Goal: Task Accomplishment & Management: Manage account settings

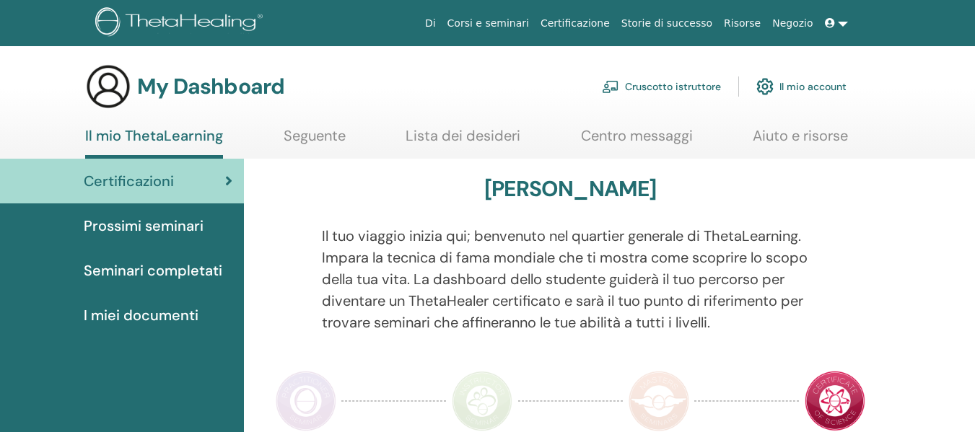
click at [700, 89] on link "Cruscotto istruttore" at bounding box center [661, 87] width 119 height 32
click at [690, 87] on link "Cruscotto istruttore" at bounding box center [661, 87] width 119 height 32
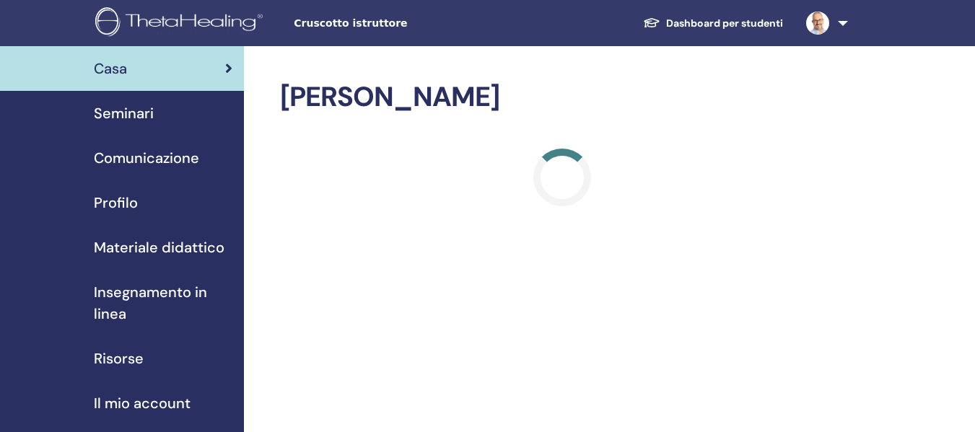
click at [135, 109] on span "Seminari" at bounding box center [124, 114] width 60 height 22
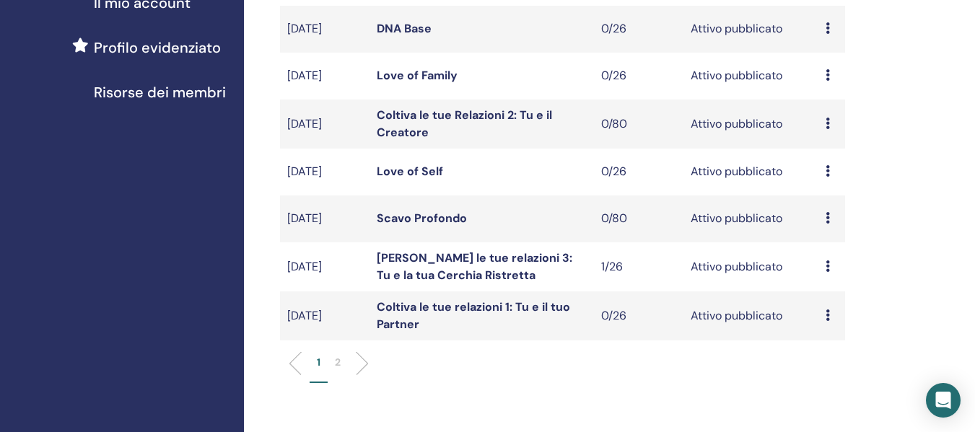
scroll to position [433, 0]
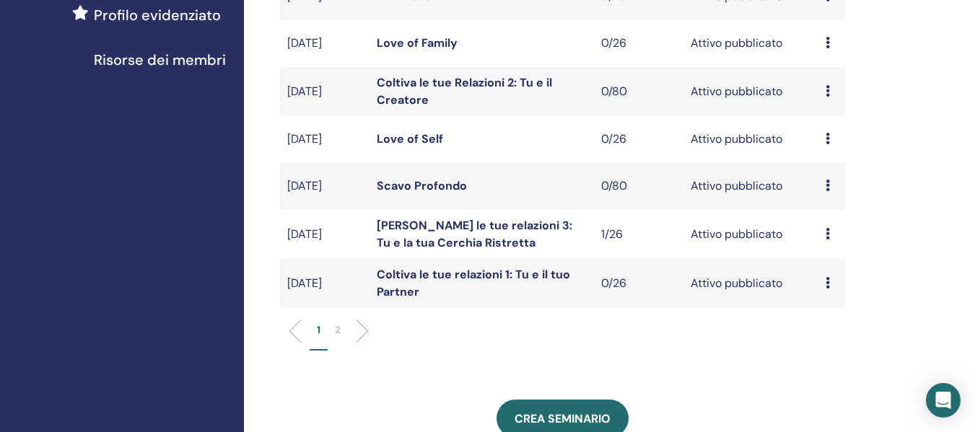
click at [344, 329] on li "2" at bounding box center [338, 337] width 20 height 28
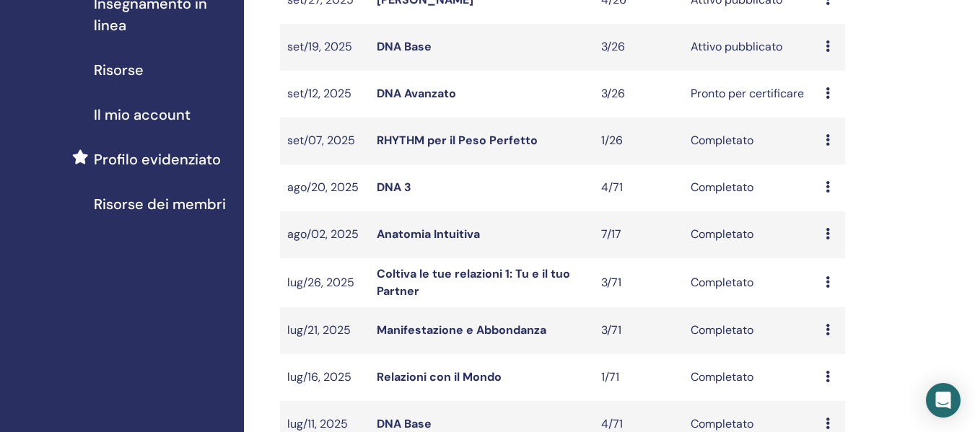
scroll to position [217, 0]
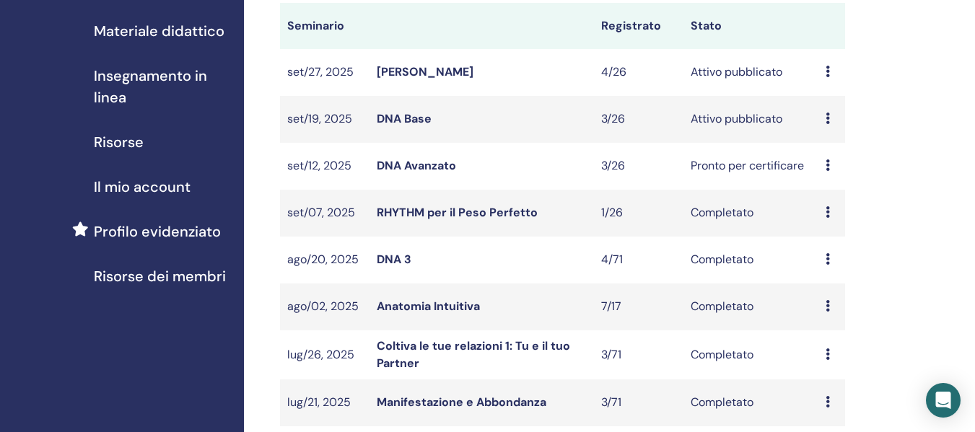
click at [414, 118] on link "DNA Base" at bounding box center [404, 118] width 55 height 15
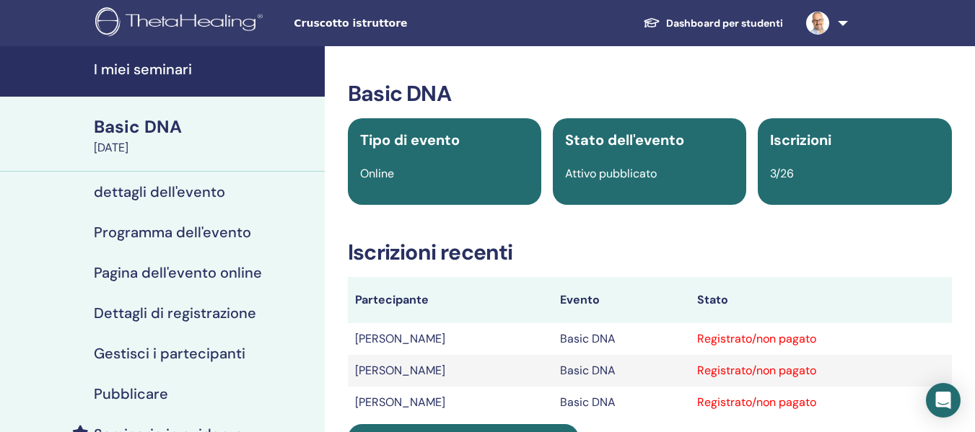
click at [186, 352] on h4 "Gestisci i partecipanti" at bounding box center [170, 353] width 152 height 17
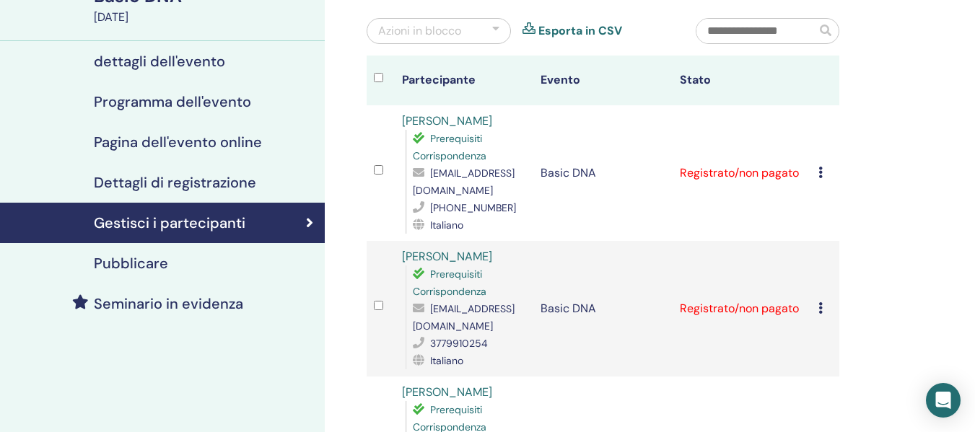
scroll to position [144, 0]
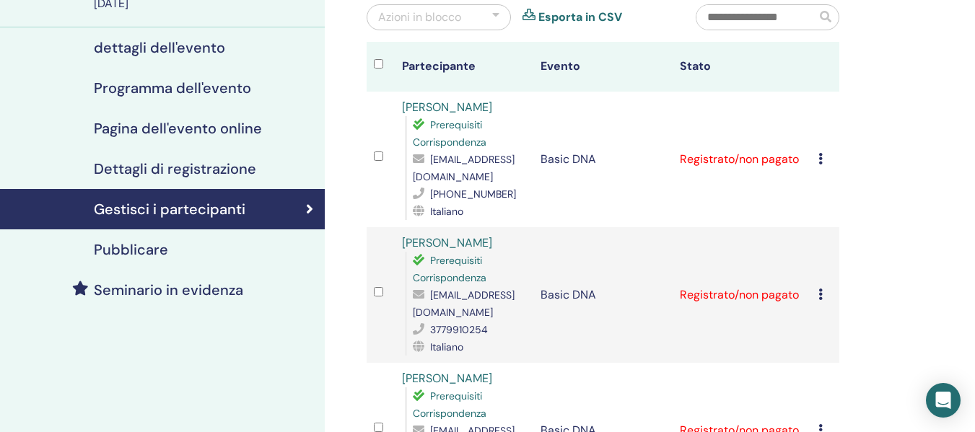
click at [819, 153] on icon at bounding box center [821, 159] width 4 height 12
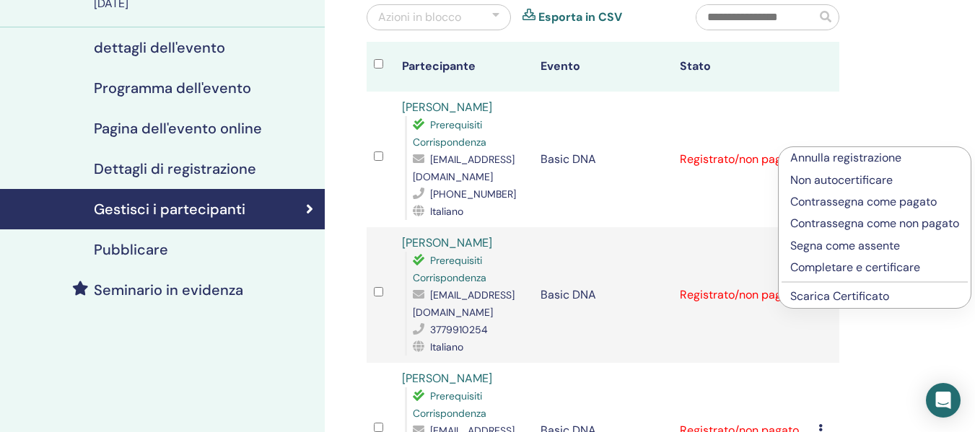
click at [831, 295] on link "Scarica Certificato" at bounding box center [840, 296] width 99 height 15
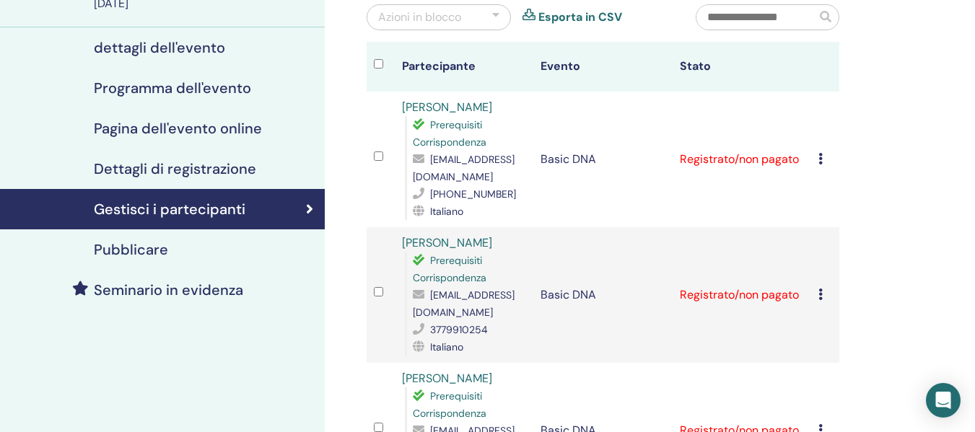
click at [819, 289] on icon at bounding box center [821, 295] width 4 height 12
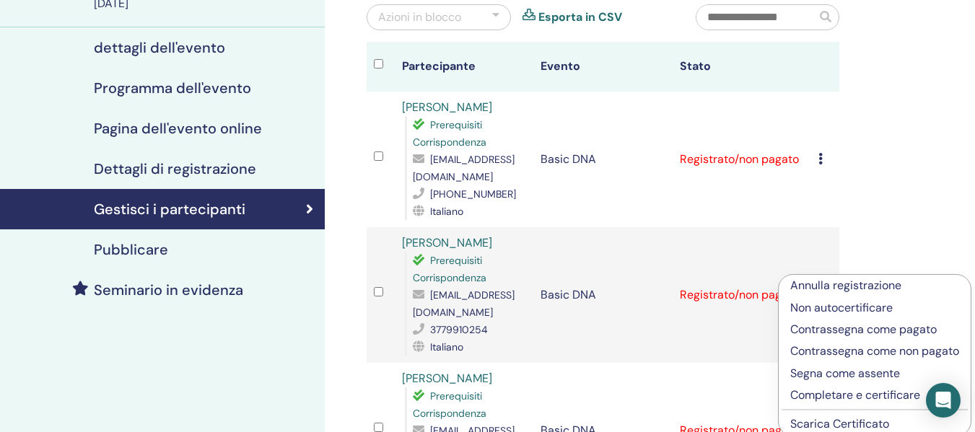
scroll to position [289, 0]
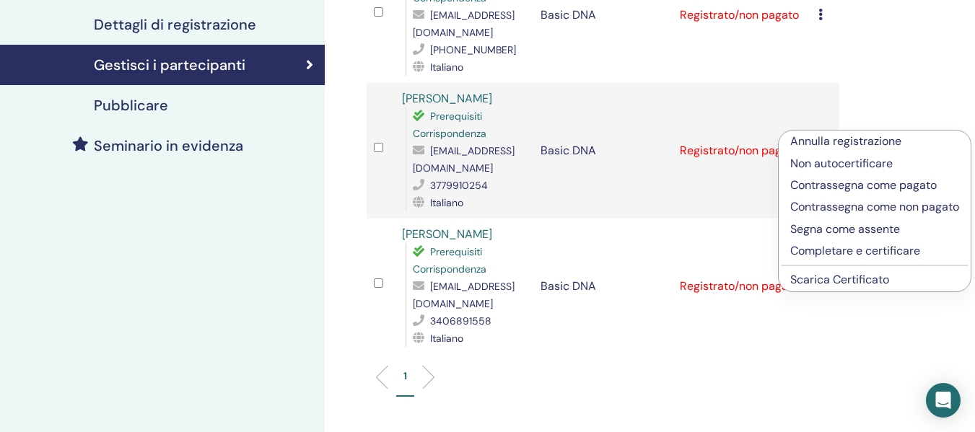
click at [860, 280] on link "Scarica Certificato" at bounding box center [840, 279] width 99 height 15
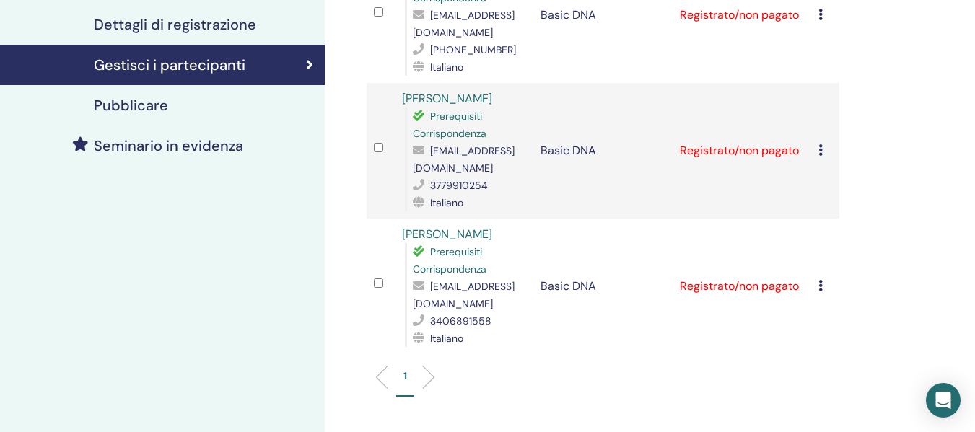
click at [822, 280] on icon at bounding box center [821, 286] width 4 height 12
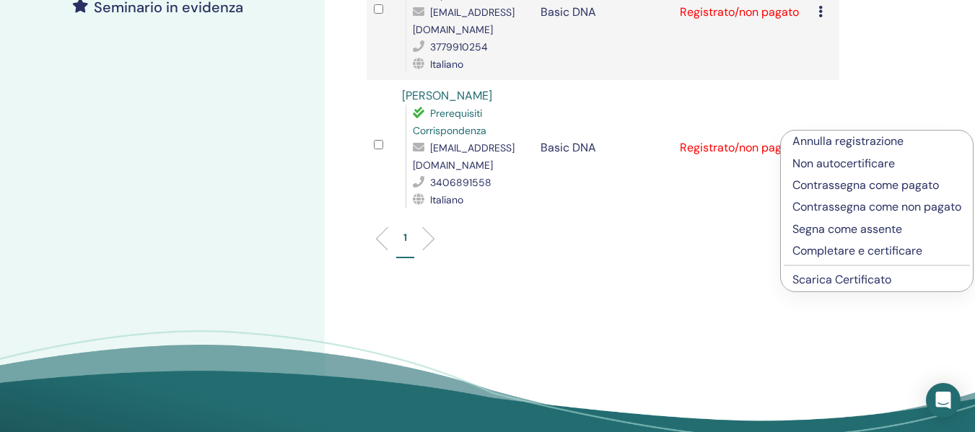
scroll to position [433, 0]
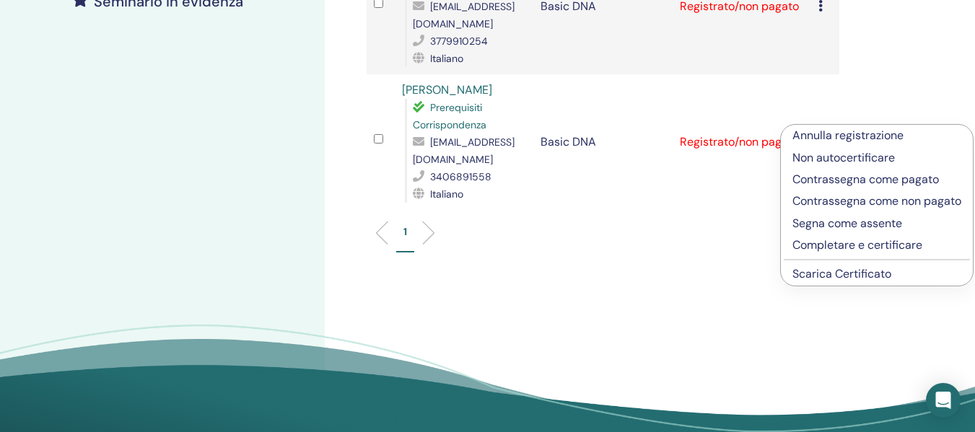
click at [884, 282] on link "Scarica Certificato" at bounding box center [842, 273] width 99 height 15
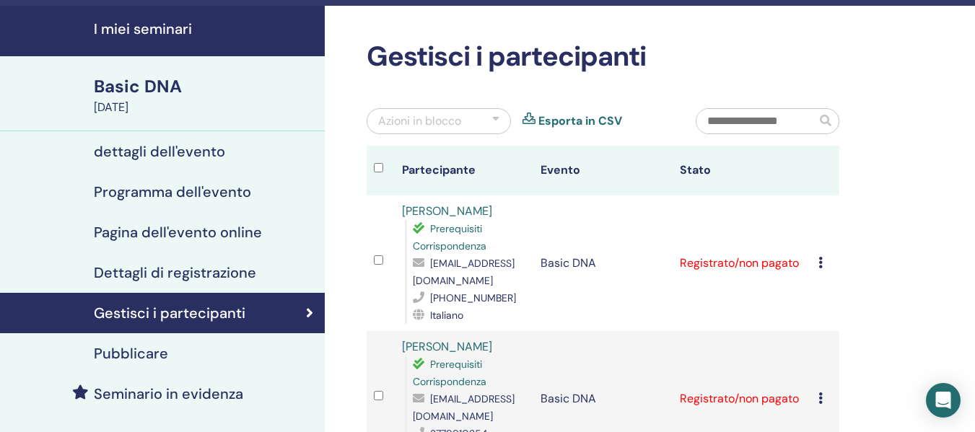
scroll to position [144, 0]
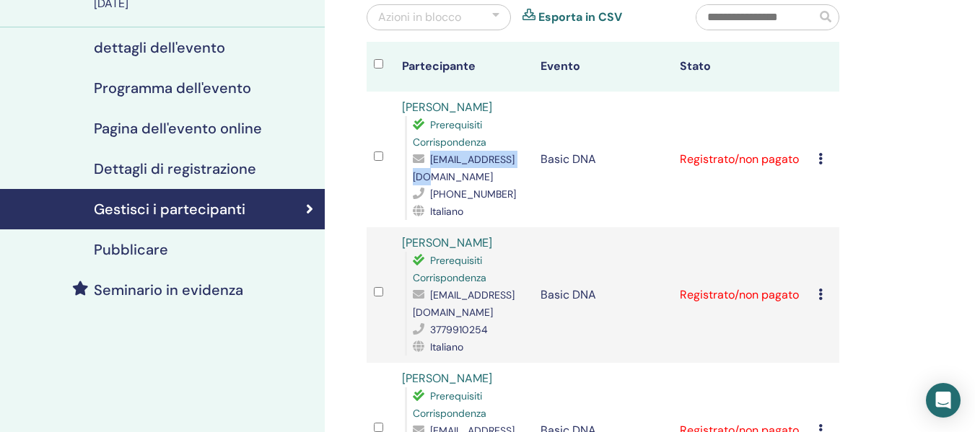
drag, startPoint x: 526, startPoint y: 160, endPoint x: 435, endPoint y: 159, distance: 90.3
click at [432, 159] on div "gioarvat@gmail.com" at bounding box center [470, 168] width 114 height 35
copy span "gioarvat@gmail.com"
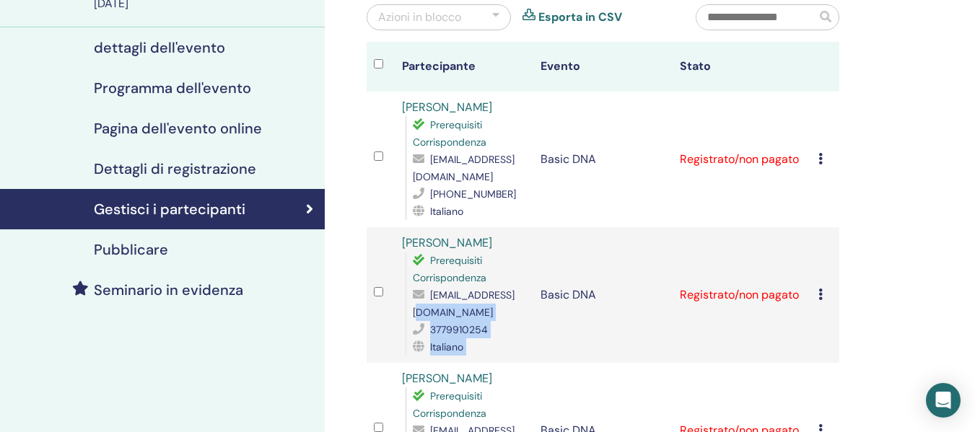
drag, startPoint x: 539, startPoint y: 297, endPoint x: 505, endPoint y: 297, distance: 33.9
click at [505, 297] on tr "Marina Oberto Prerequisiti Corrispondenza marina.oberto@gmail.com 3779910254 It…" at bounding box center [603, 295] width 473 height 136
drag, startPoint x: 413, startPoint y: 296, endPoint x: 534, endPoint y: 297, distance: 121.3
click at [515, 297] on span "marina.oberto@gmail.com" at bounding box center [464, 304] width 102 height 30
copy span "marina.oberto@gmail.com"
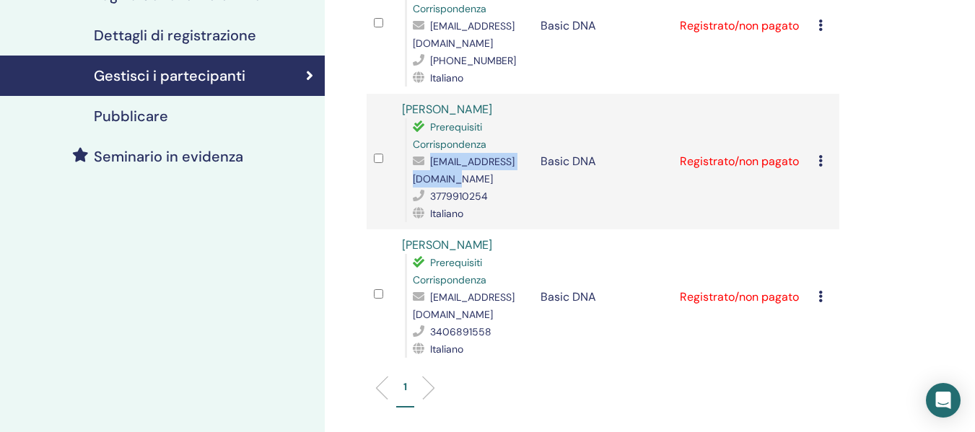
scroll to position [289, 0]
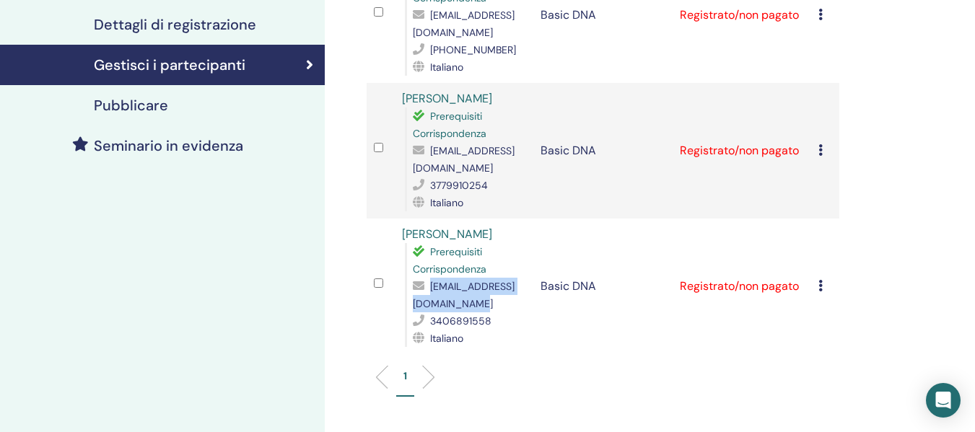
drag, startPoint x: 414, startPoint y: 284, endPoint x: 549, endPoint y: 289, distance: 135.1
click at [515, 289] on span "valentinaparisi84@gmail.com" at bounding box center [464, 295] width 102 height 30
copy span "valentinaparisi84@gmail.com"
drag, startPoint x: 53, startPoint y: 232, endPoint x: 82, endPoint y: 194, distance: 46.9
click at [53, 232] on div "I miei seminari Basic DNA September 19, 2025 dettagli dell'evento Programma del…" at bounding box center [162, 185] width 325 height 856
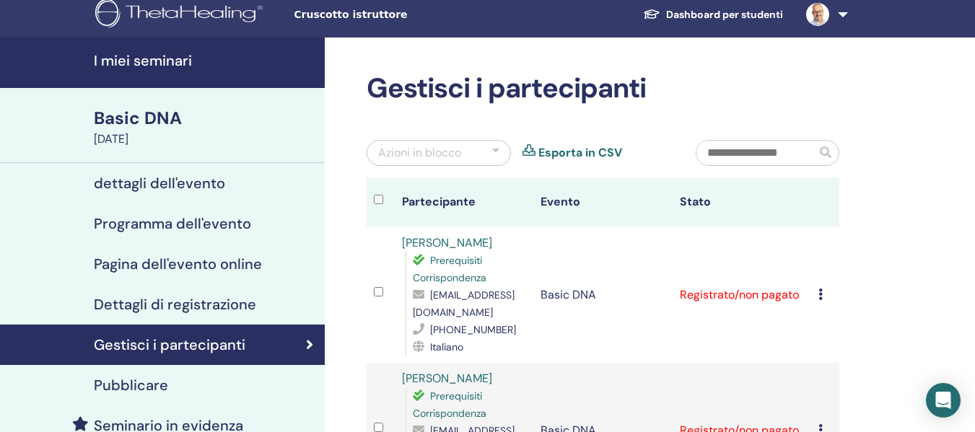
scroll to position [0, 0]
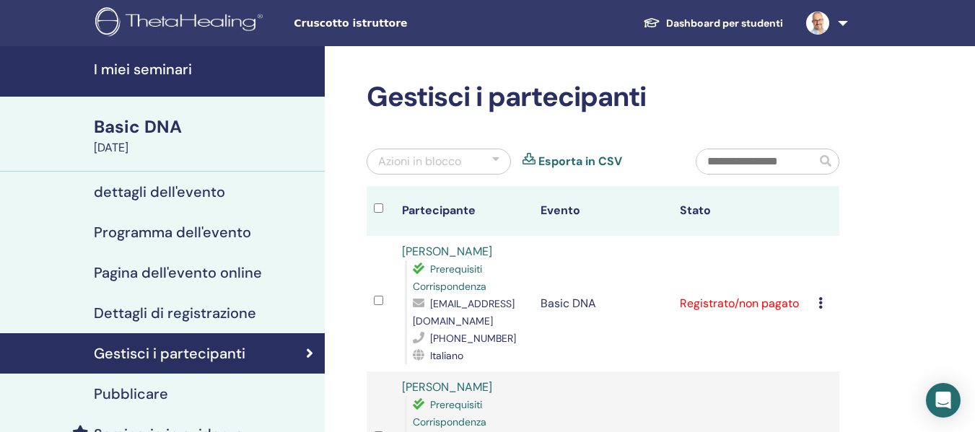
click at [165, 64] on h4 "I miei seminari" at bounding box center [205, 69] width 222 height 17
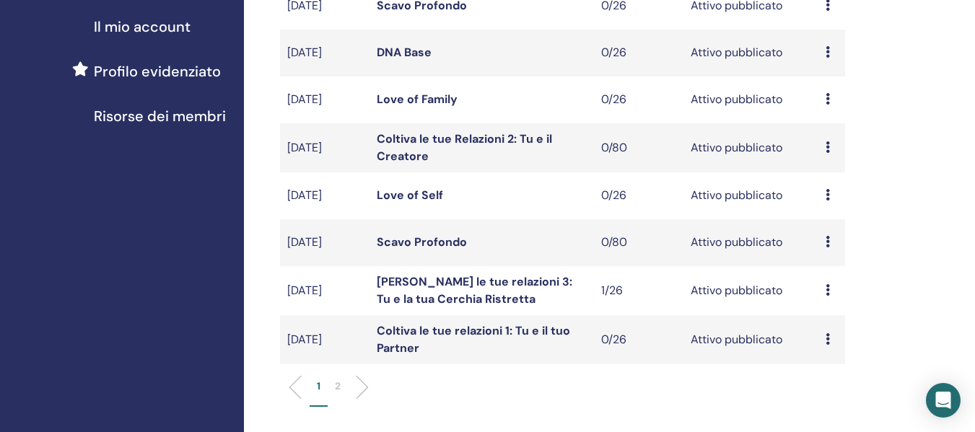
scroll to position [505, 0]
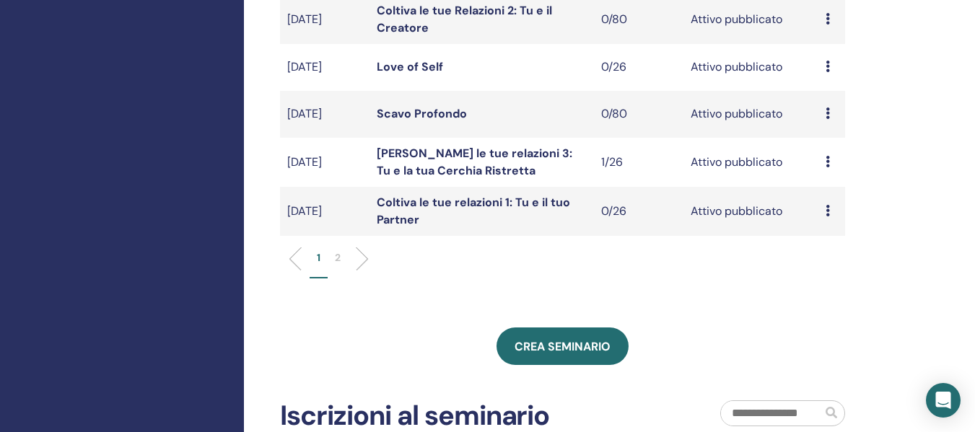
click at [335, 259] on p "2" at bounding box center [338, 258] width 6 height 15
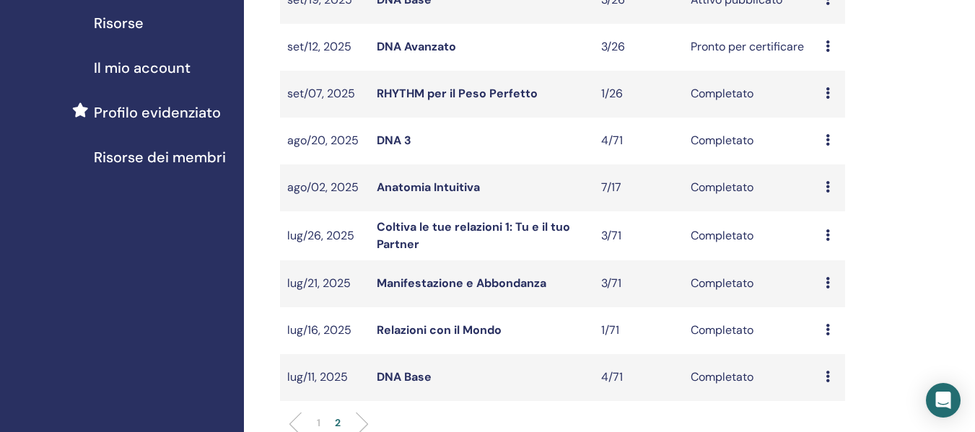
scroll to position [217, 0]
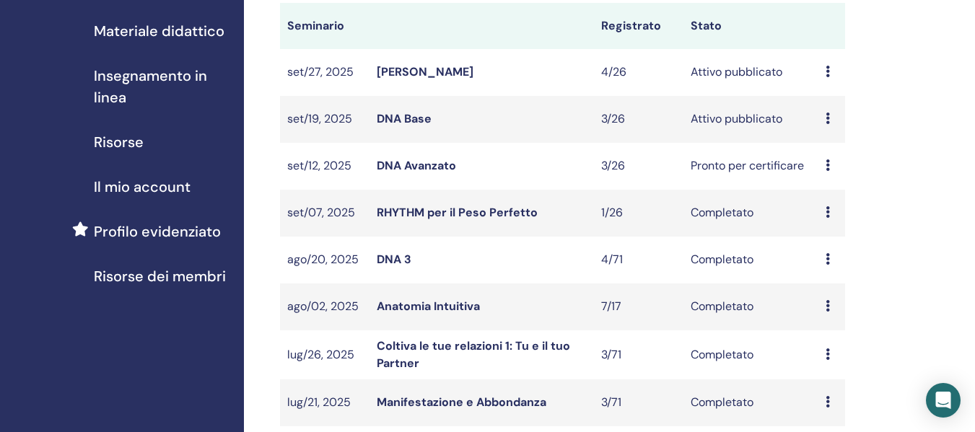
click at [433, 165] on link "DNA Avanzato" at bounding box center [416, 165] width 79 height 15
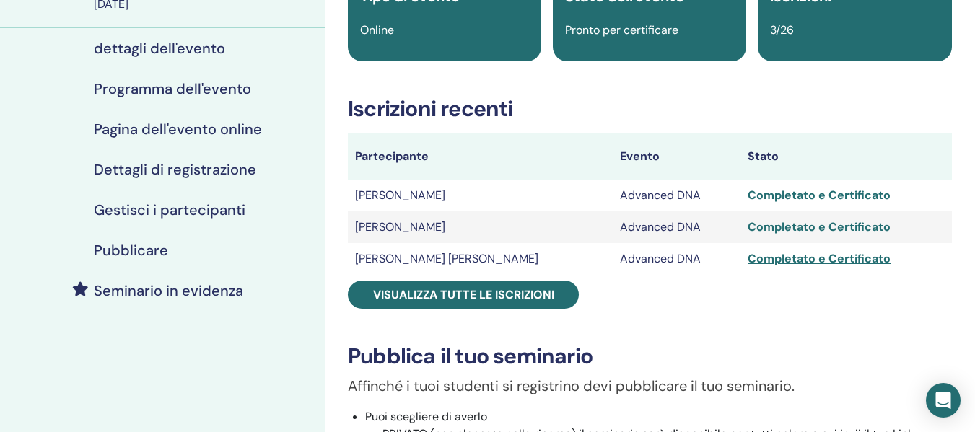
scroll to position [144, 0]
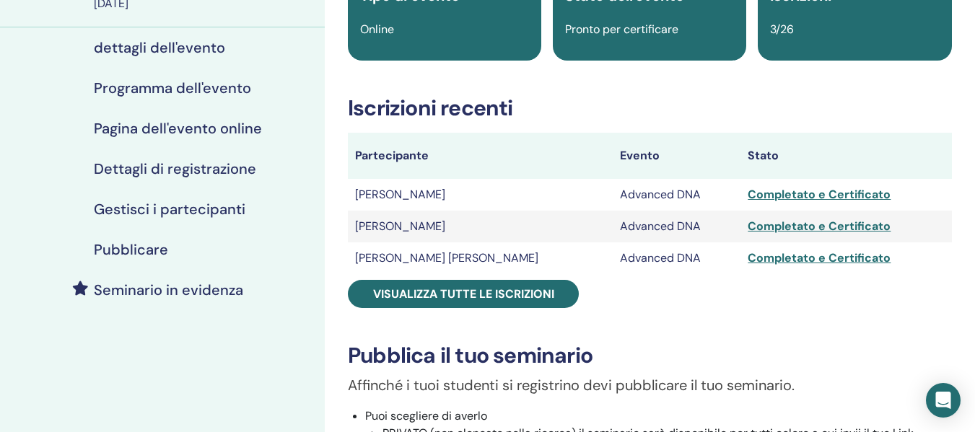
click at [217, 212] on h4 "Gestisci i partecipanti" at bounding box center [170, 209] width 152 height 17
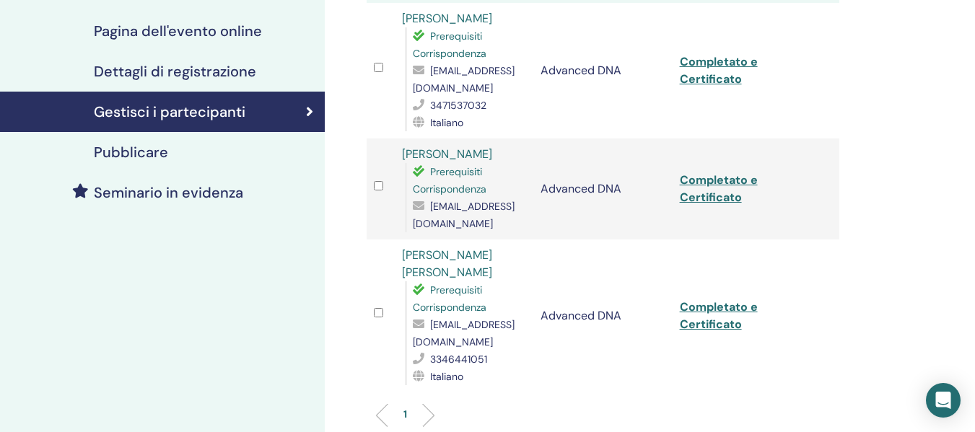
scroll to position [217, 0]
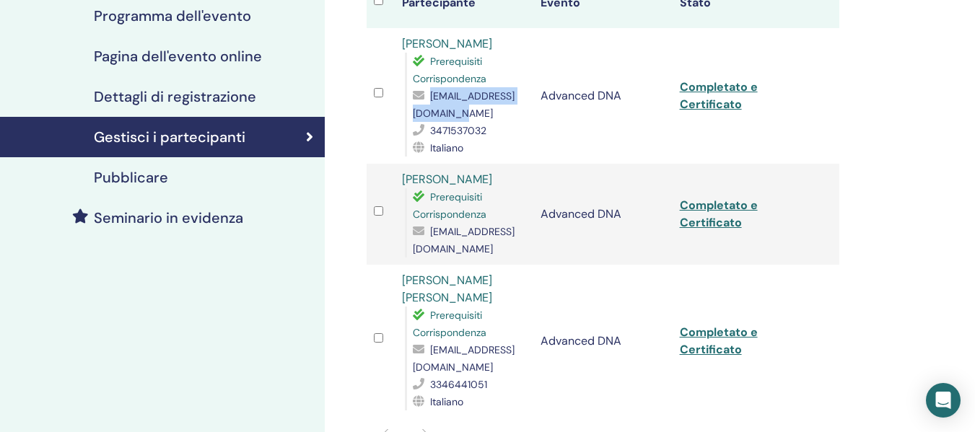
drag, startPoint x: 525, startPoint y: 114, endPoint x: 426, endPoint y: 138, distance: 101.7
click at [416, 114] on div "f.roberta_1974@libero.it" at bounding box center [470, 104] width 114 height 35
copy span ".roberta_1974@libero.it"
click at [438, 116] on span "f.roberta_1974@libero.it" at bounding box center [464, 105] width 102 height 30
drag, startPoint x: 414, startPoint y: 113, endPoint x: 523, endPoint y: 116, distance: 109.8
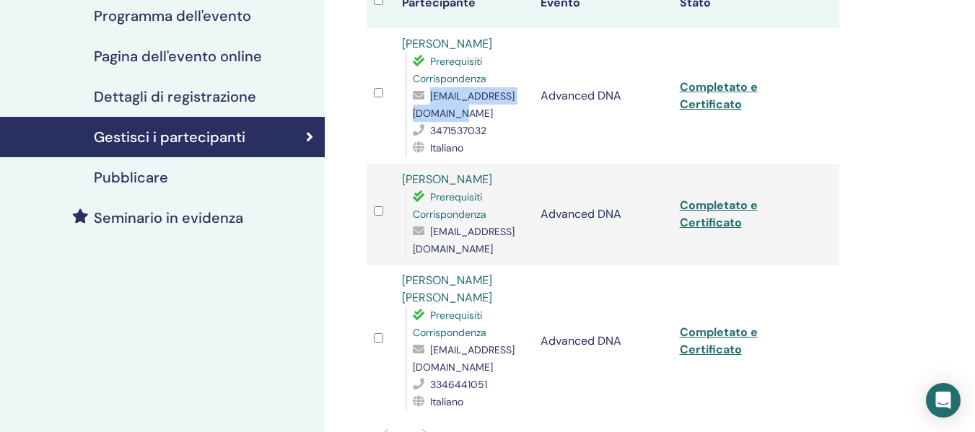
click at [515, 116] on span "f.roberta_1974@libero.it" at bounding box center [464, 105] width 102 height 30
copy span "f.roberta_1974@libero.it"
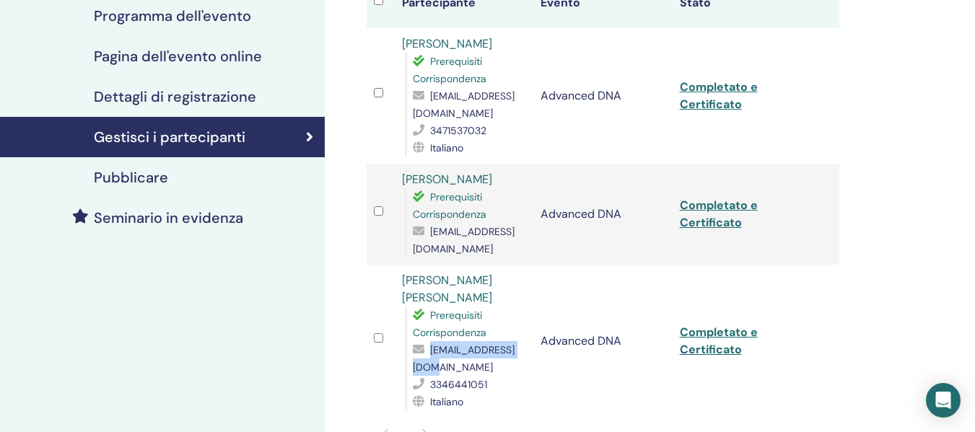
drag, startPoint x: 514, startPoint y: 368, endPoint x: 418, endPoint y: 368, distance: 96.0
click at [415, 368] on span "ssurace@hotmail.com" at bounding box center [464, 359] width 102 height 30
copy span "ssurace@hotmail.com"
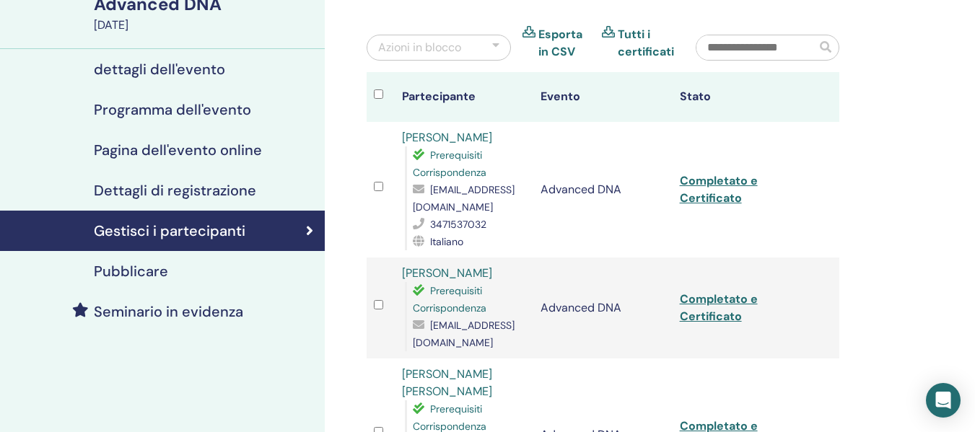
scroll to position [0, 0]
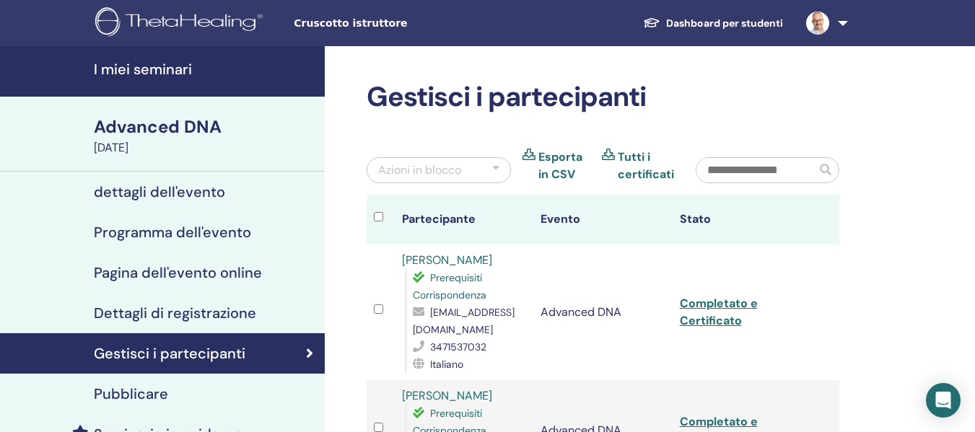
click at [164, 64] on h4 "I miei seminari" at bounding box center [205, 69] width 222 height 17
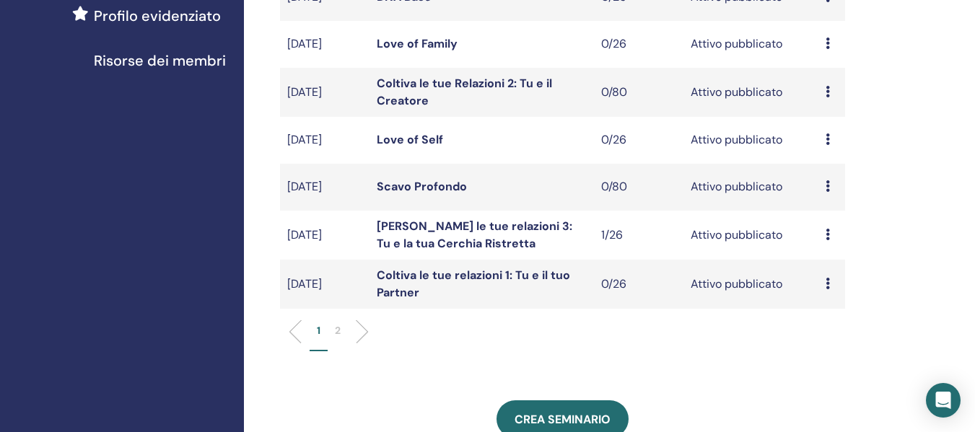
scroll to position [433, 0]
click at [344, 328] on li "2" at bounding box center [338, 337] width 20 height 28
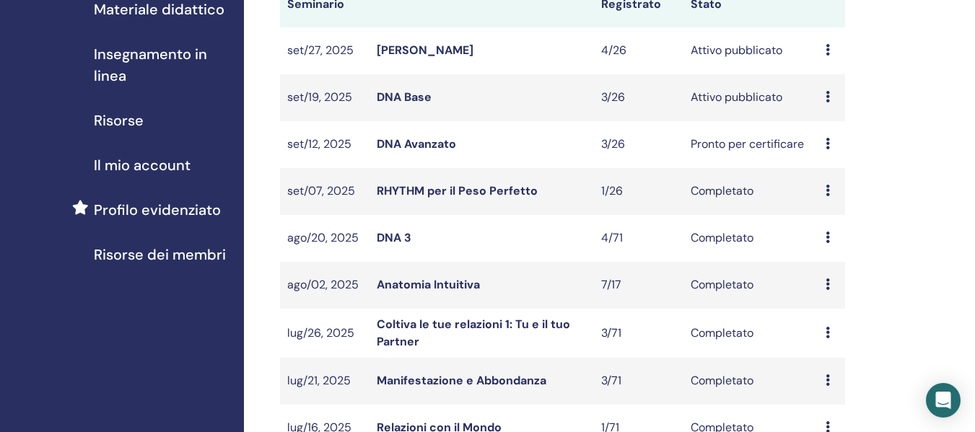
scroll to position [217, 0]
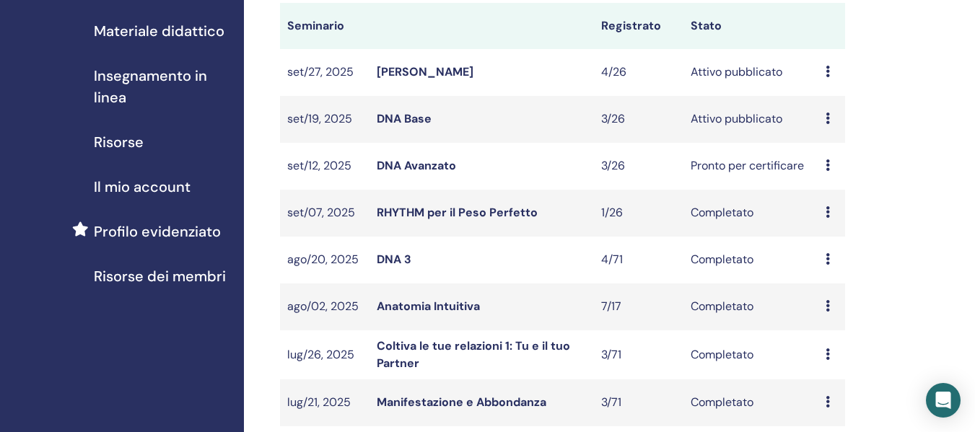
click at [435, 206] on link "RHYTHM per il Peso Perfetto" at bounding box center [457, 212] width 161 height 15
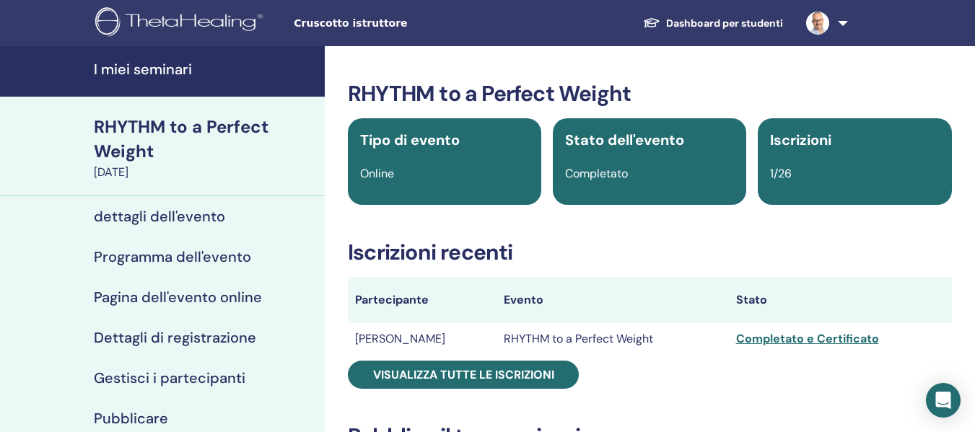
scroll to position [72, 0]
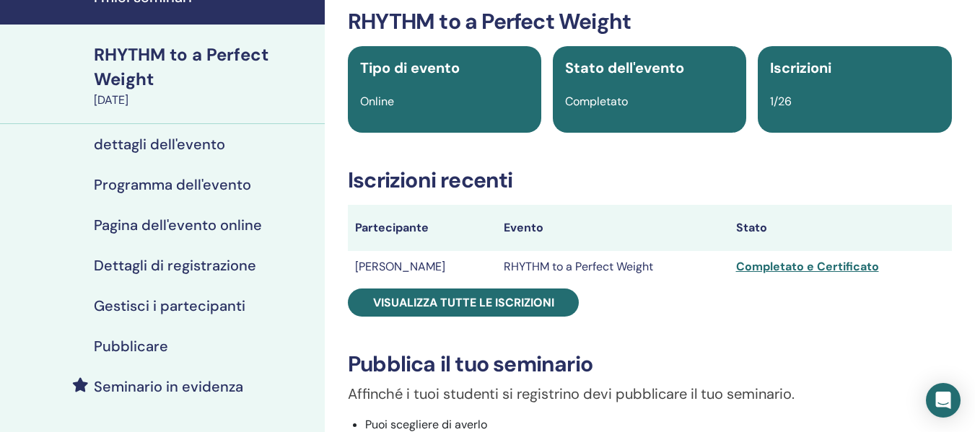
click at [178, 307] on h4 "Gestisci i partecipanti" at bounding box center [170, 305] width 152 height 17
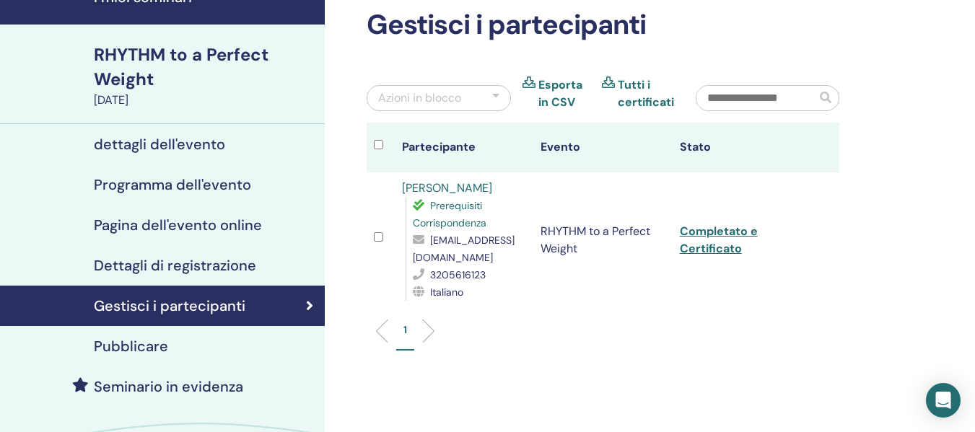
drag, startPoint x: 567, startPoint y: 260, endPoint x: 411, endPoint y: 260, distance: 156.0
click at [411, 260] on div "Prerequisiti Corrispondenza [EMAIL_ADDRESS][DOMAIN_NAME] 3205616123 Italiano" at bounding box center [466, 249] width 122 height 104
copy span "[EMAIL_ADDRESS][DOMAIN_NAME]"
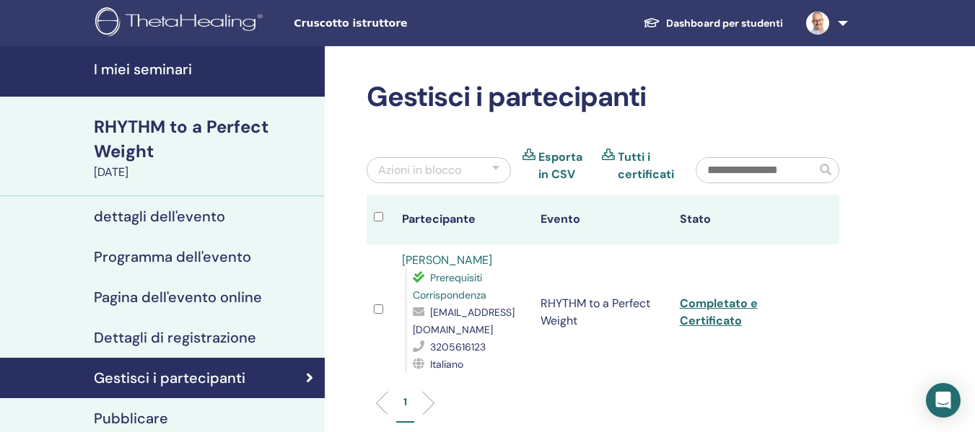
click at [163, 71] on h4 "I miei seminari" at bounding box center [205, 69] width 222 height 17
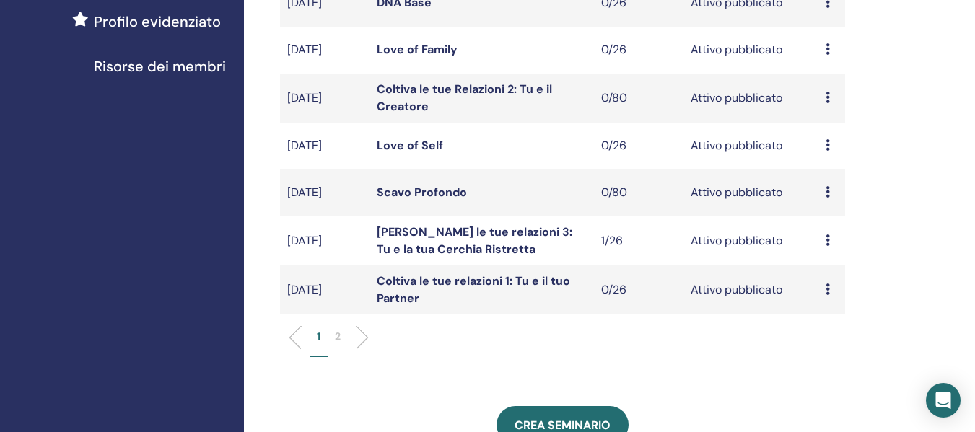
scroll to position [505, 0]
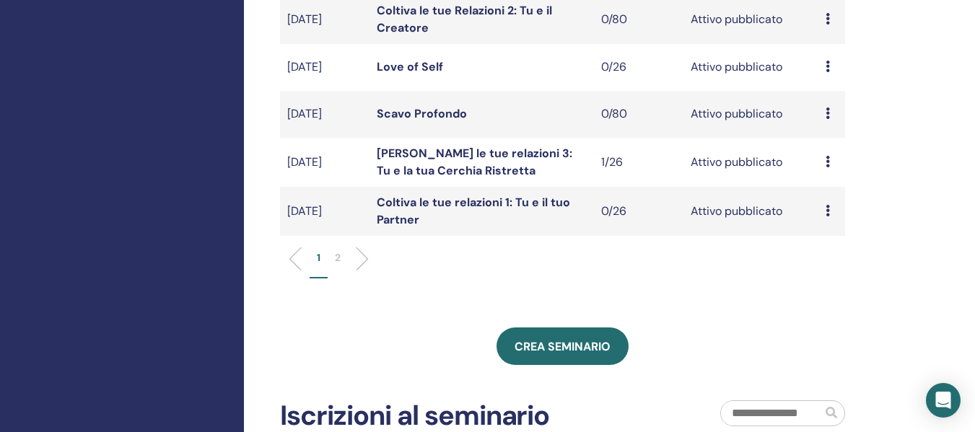
click at [335, 260] on p "2" at bounding box center [338, 258] width 6 height 15
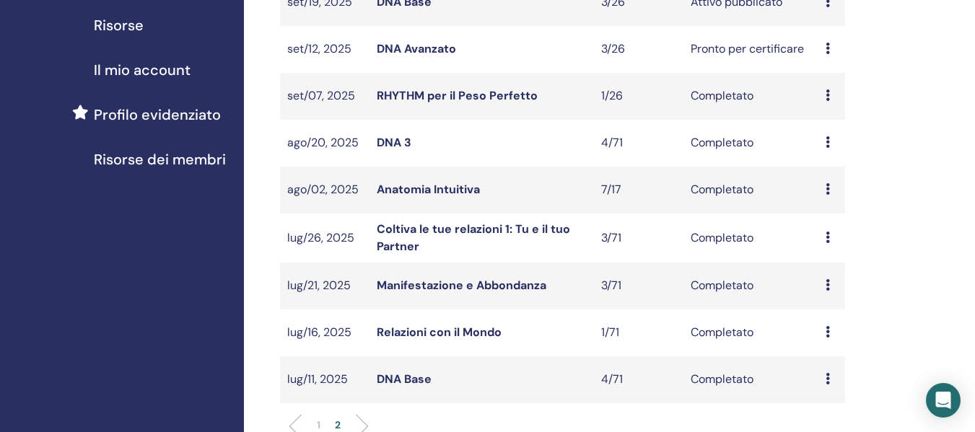
scroll to position [289, 0]
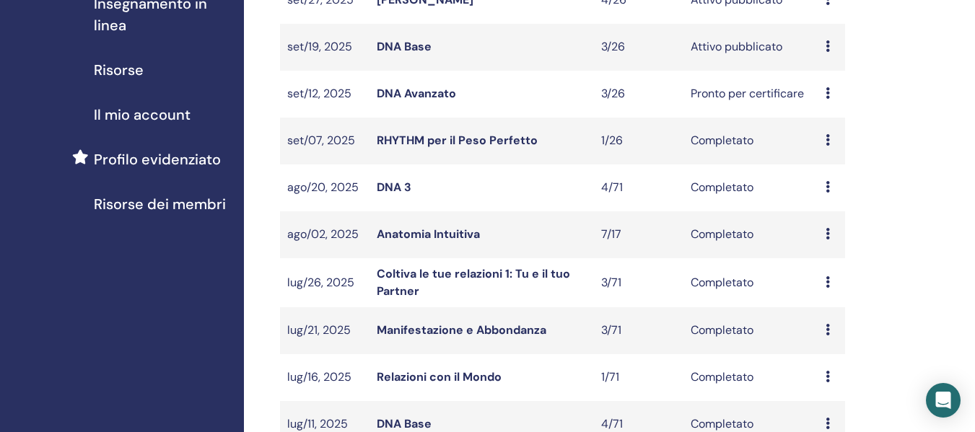
click at [396, 181] on link "DNA 3" at bounding box center [394, 187] width 35 height 15
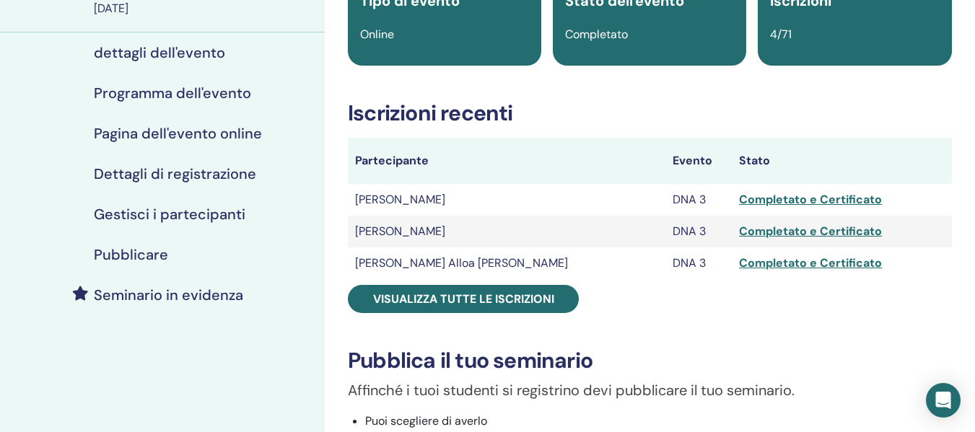
scroll to position [144, 0]
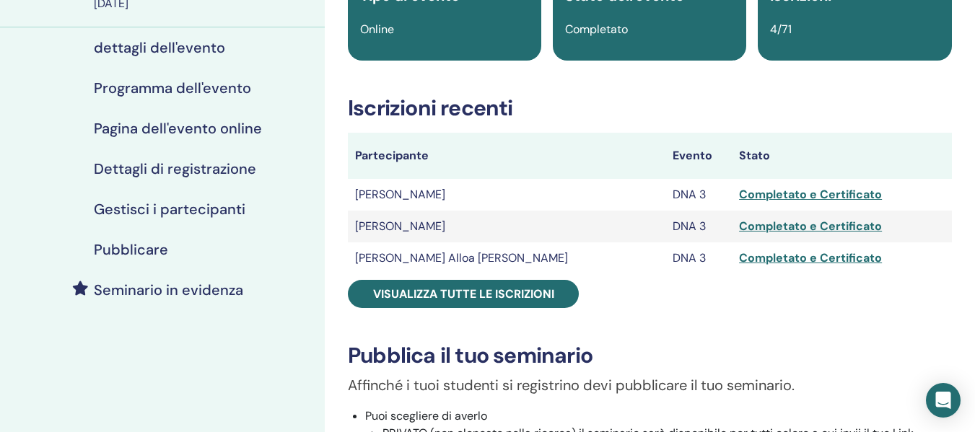
click at [198, 209] on h4 "Gestisci i partecipanti" at bounding box center [170, 209] width 152 height 17
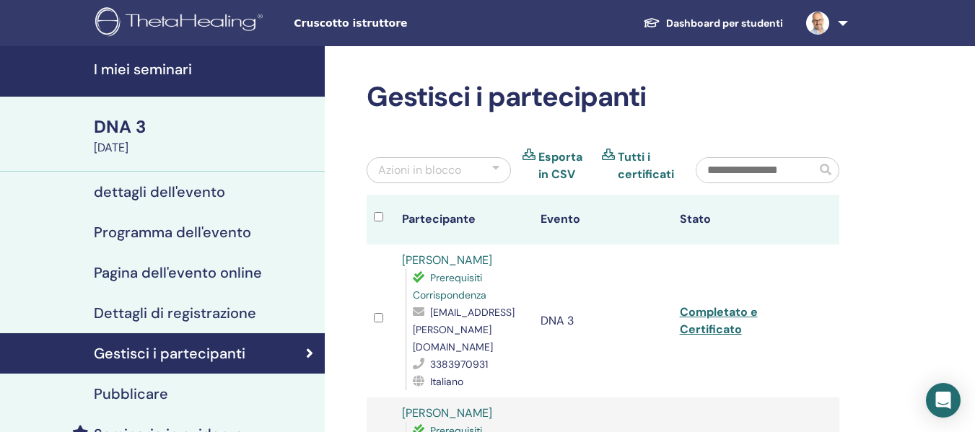
click at [149, 71] on h4 "I miei seminari" at bounding box center [205, 69] width 222 height 17
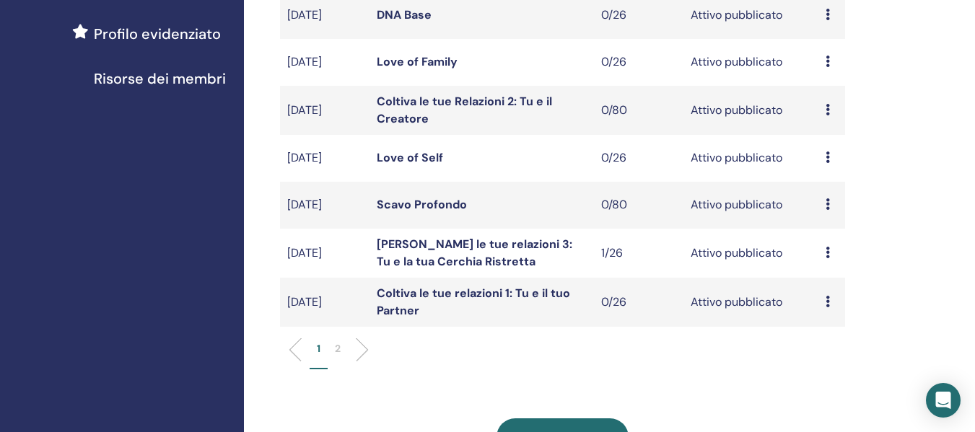
scroll to position [433, 0]
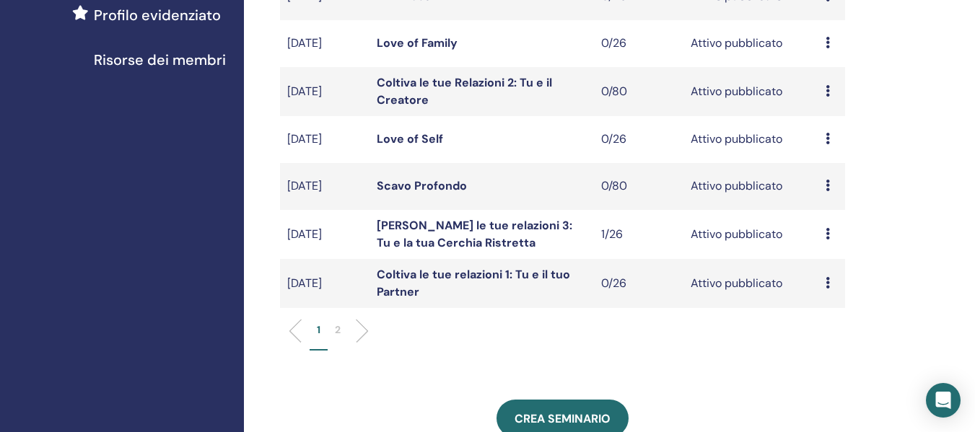
click at [336, 329] on p "2" at bounding box center [338, 330] width 6 height 15
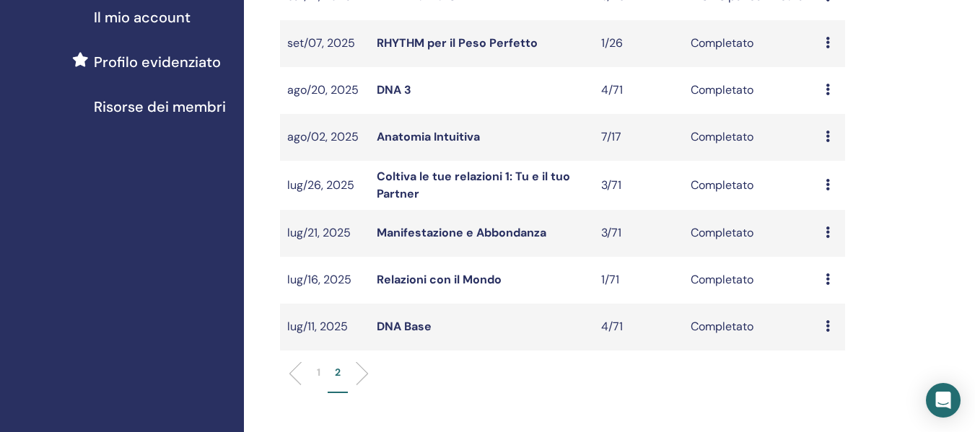
scroll to position [361, 0]
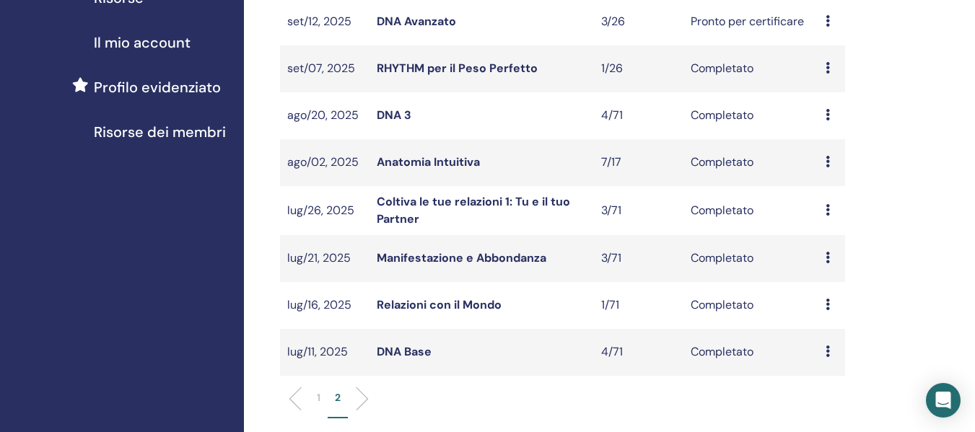
click at [437, 160] on link "Anatomia Intuitiva" at bounding box center [428, 162] width 103 height 15
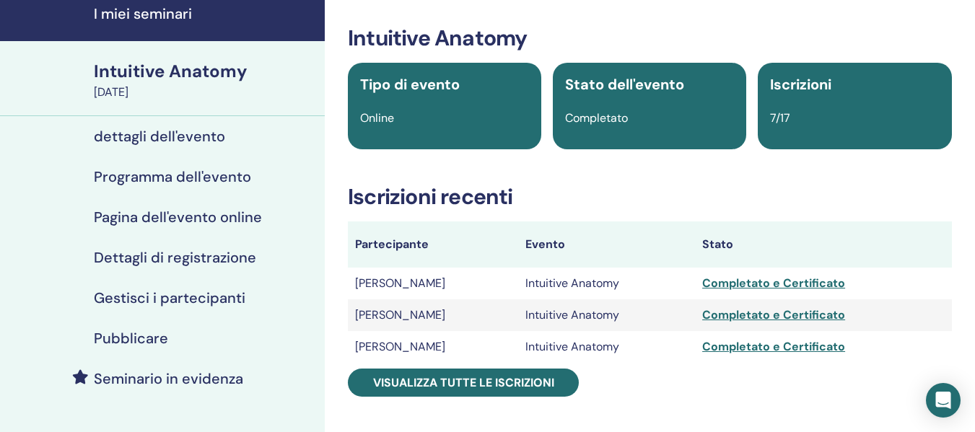
scroll to position [72, 0]
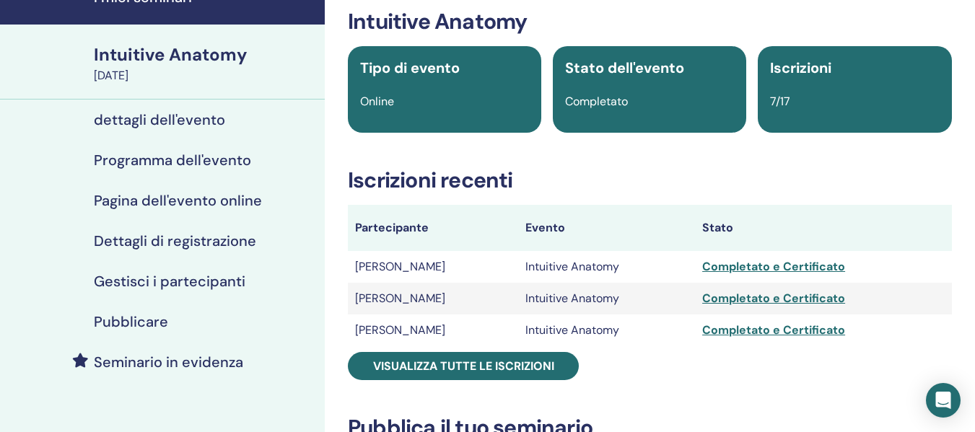
click at [142, 323] on h4 "Pubblicare" at bounding box center [131, 321] width 74 height 17
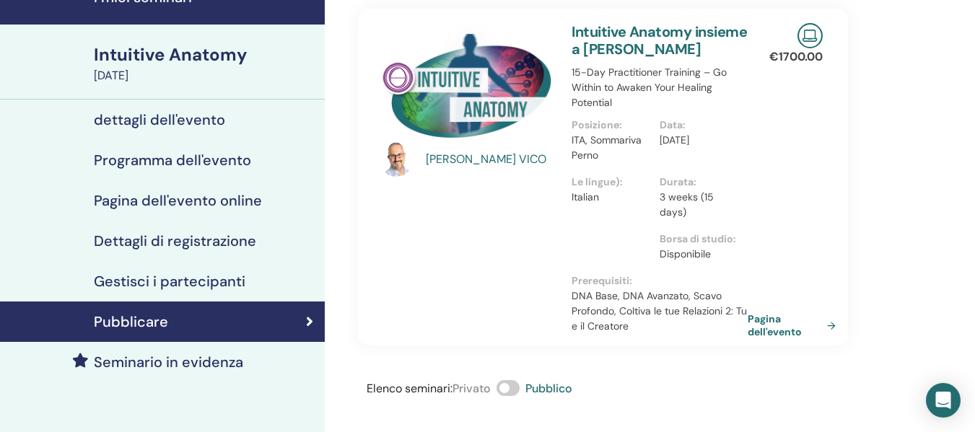
click at [155, 283] on h4 "Gestisci i partecipanti" at bounding box center [170, 281] width 152 height 17
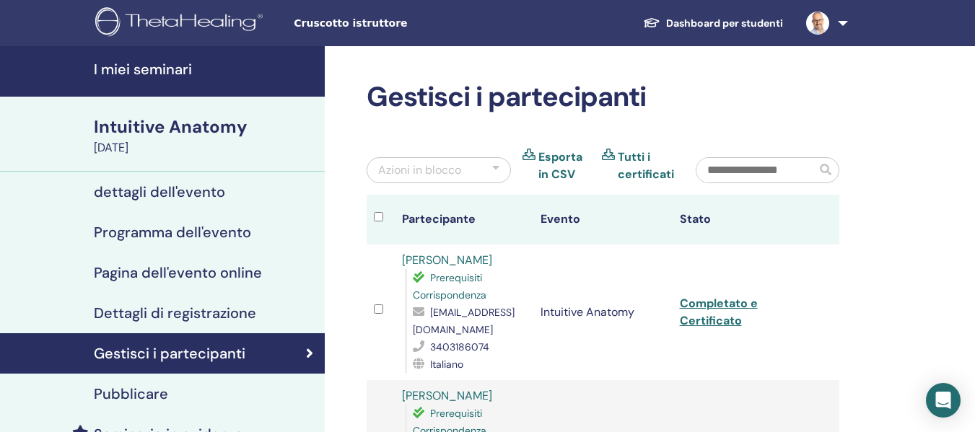
click at [173, 73] on h4 "I miei seminari" at bounding box center [205, 69] width 222 height 17
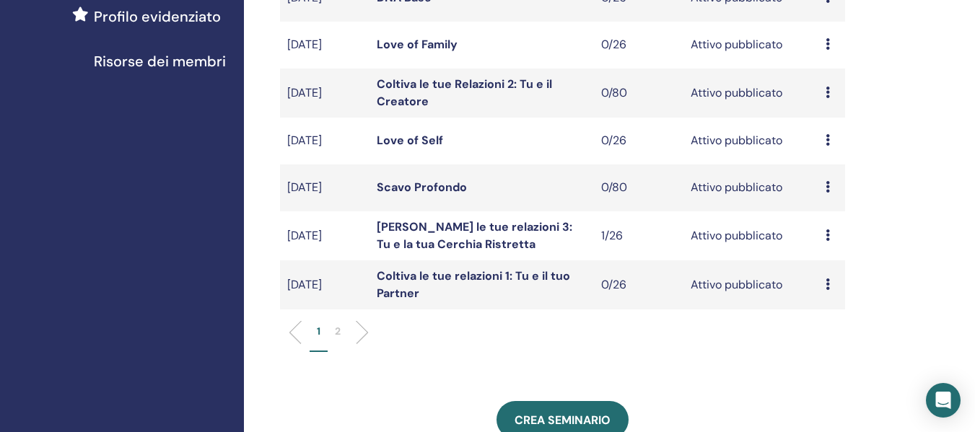
scroll to position [433, 0]
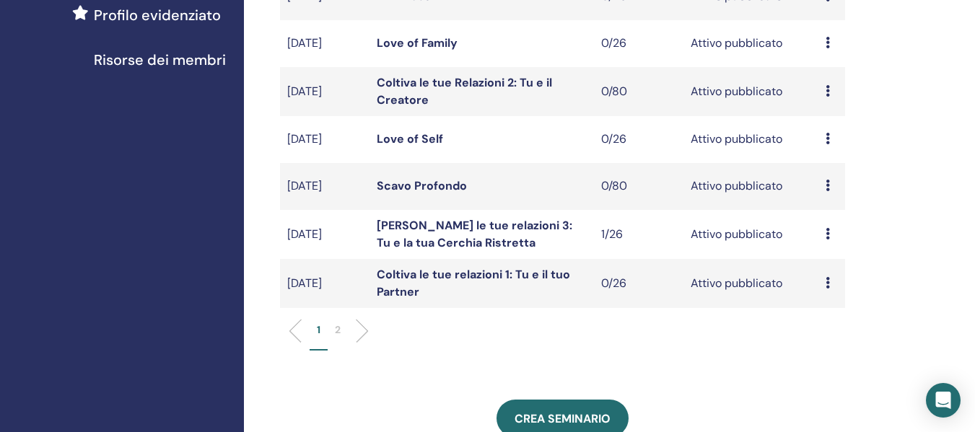
click at [338, 328] on p "2" at bounding box center [338, 330] width 6 height 15
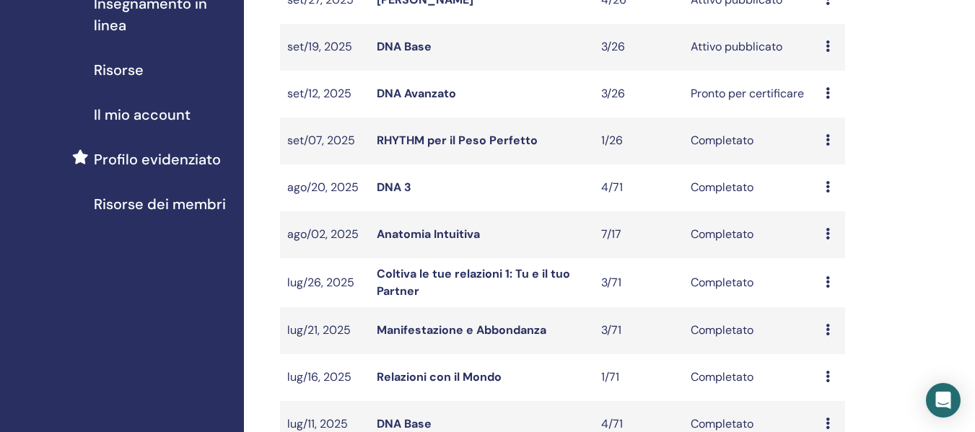
scroll to position [361, 0]
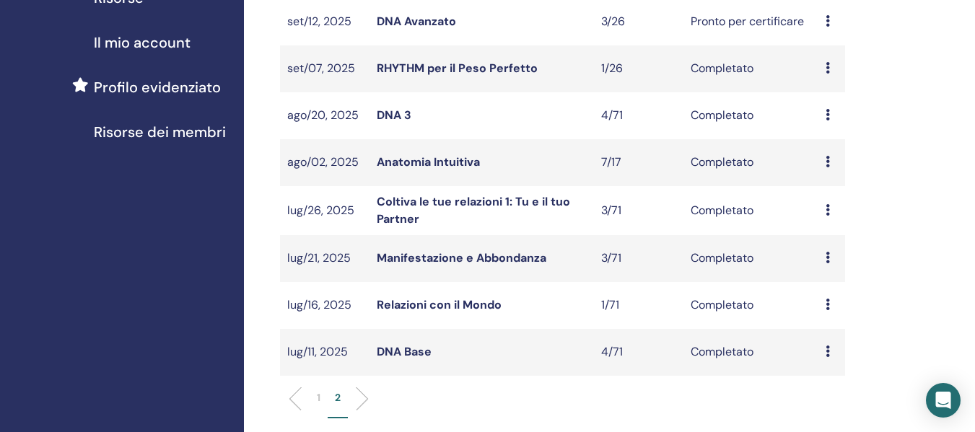
click at [410, 213] on link "Coltiva le tue relazioni 1: Tu e il tuo Partner" at bounding box center [473, 210] width 193 height 32
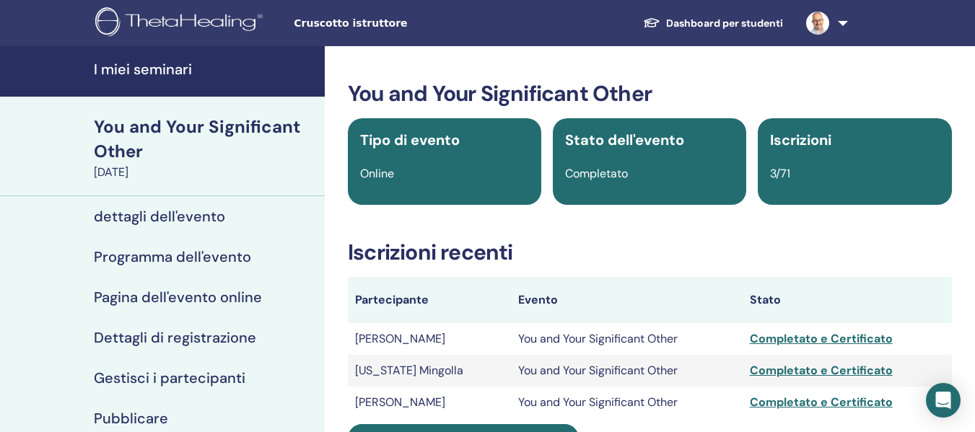
click at [160, 68] on h4 "I miei seminari" at bounding box center [205, 69] width 222 height 17
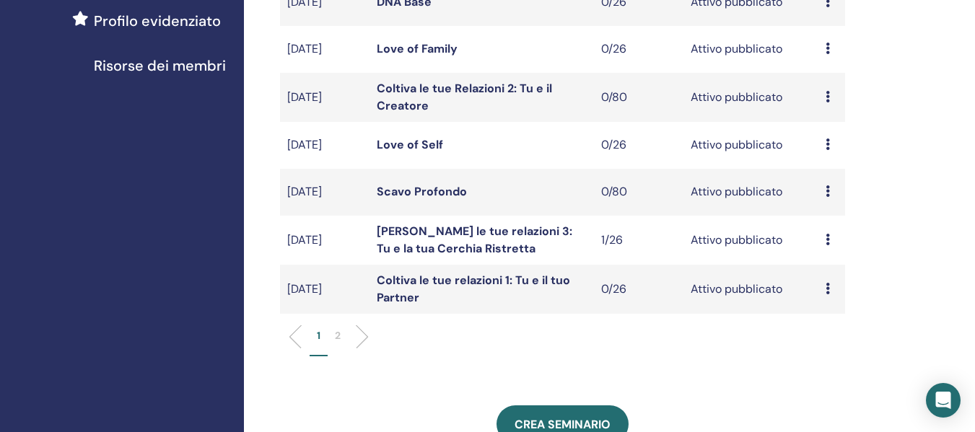
scroll to position [433, 0]
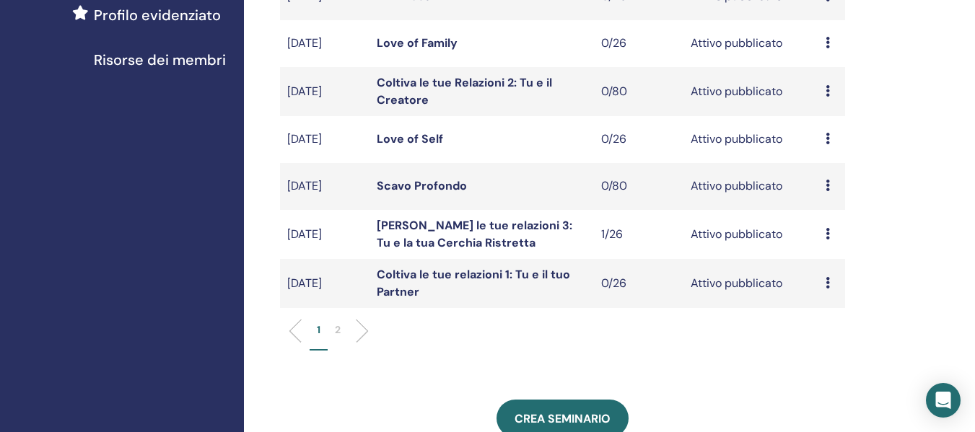
click at [336, 329] on p "2" at bounding box center [338, 330] width 6 height 15
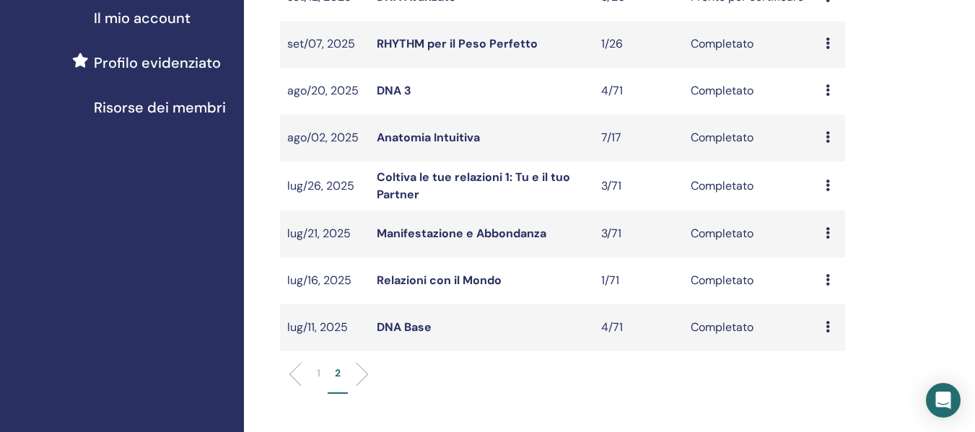
scroll to position [361, 0]
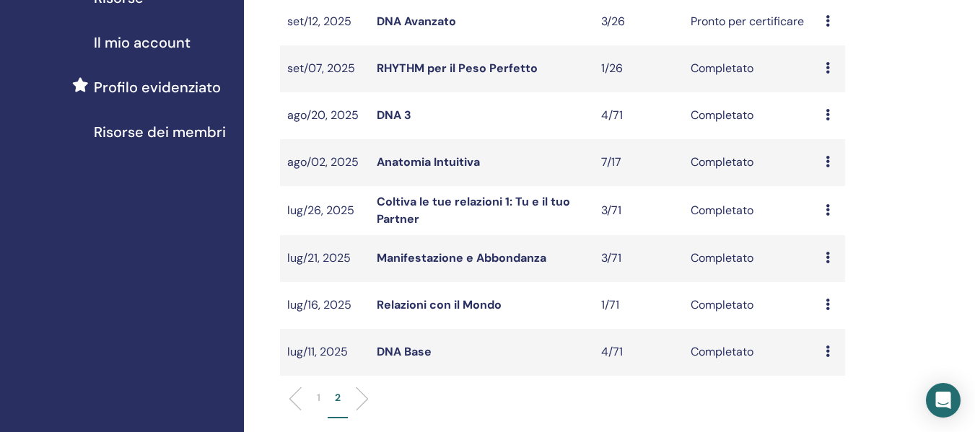
click at [413, 257] on link "Manifestazione e Abbondanza" at bounding box center [462, 258] width 170 height 15
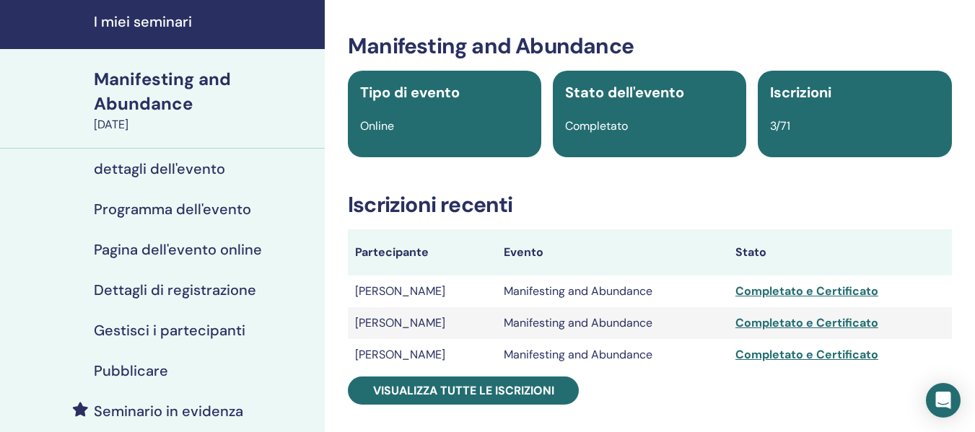
scroll to position [72, 0]
